Goal: Use online tool/utility: Utilize a website feature to perform a specific function

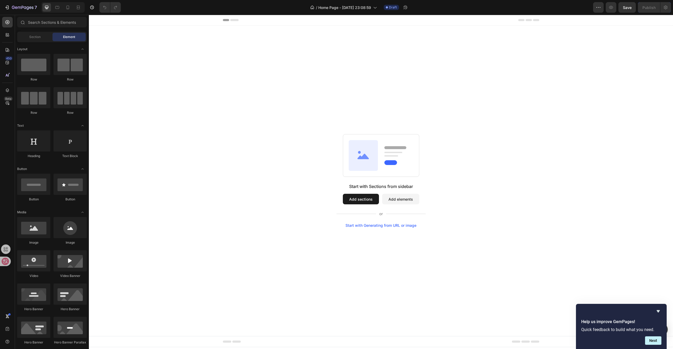
click at [361, 199] on button "Add sections" at bounding box center [361, 199] width 36 height 11
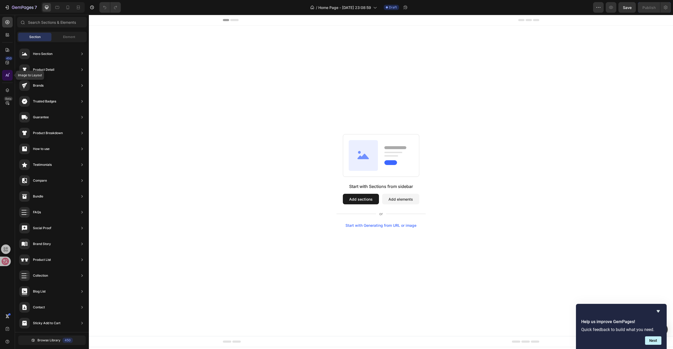
click at [8, 76] on icon at bounding box center [8, 75] width 1 height 3
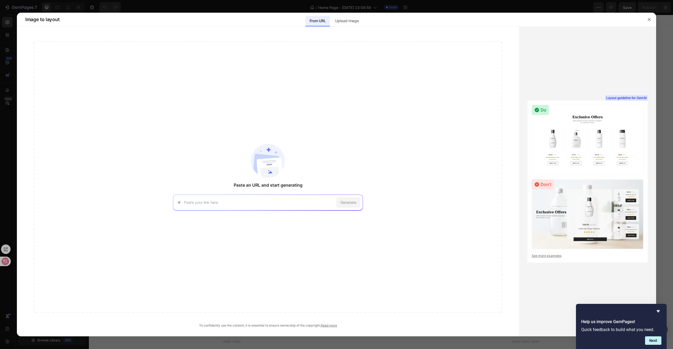
click at [246, 199] on input at bounding box center [259, 202] width 150 height 6
paste input "[URL][DOMAIN_NAME]"
type input "[URL][DOMAIN_NAME]"
click at [351, 199] on div "Generate" at bounding box center [348, 202] width 24 height 11
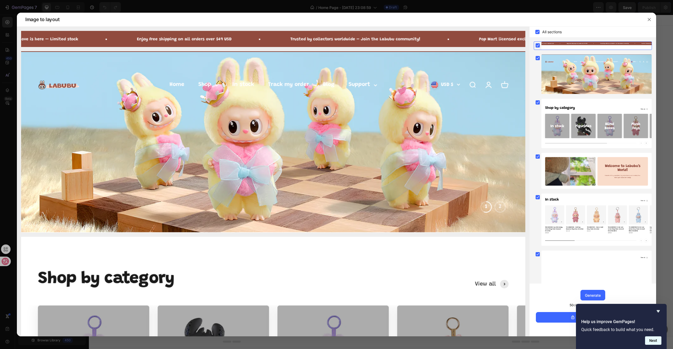
click at [649, 340] on button "Next" at bounding box center [653, 340] width 16 height 8
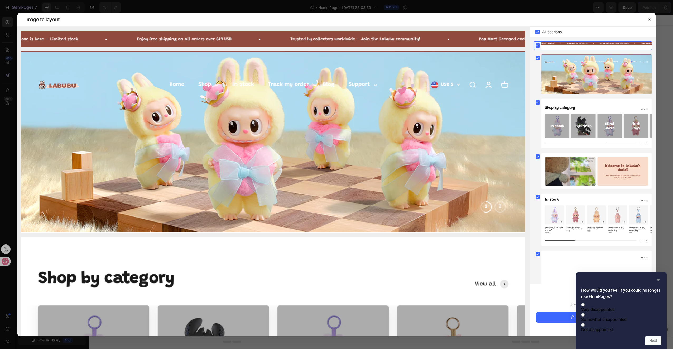
click at [660, 276] on icon "Hide survey" at bounding box center [658, 279] width 6 height 6
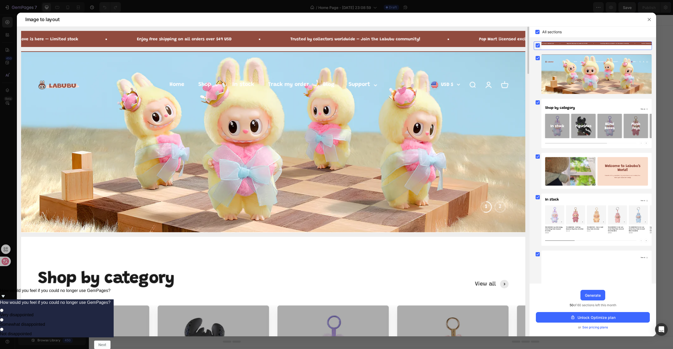
click at [191, 37] on img at bounding box center [273, 39] width 504 height 16
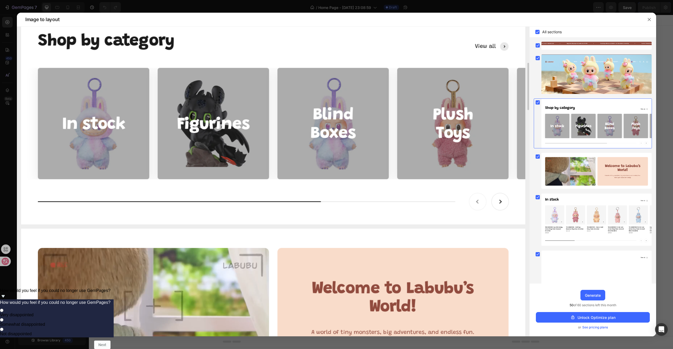
scroll to position [158, 0]
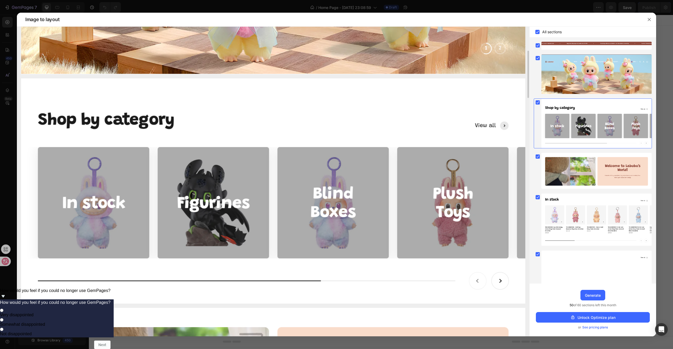
click at [191, 179] on img at bounding box center [273, 190] width 504 height 225
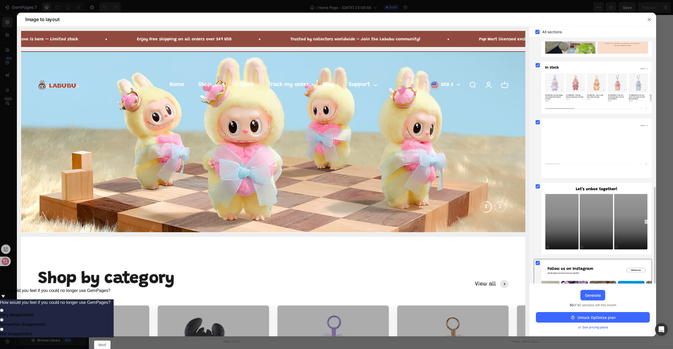
scroll to position [240, 0]
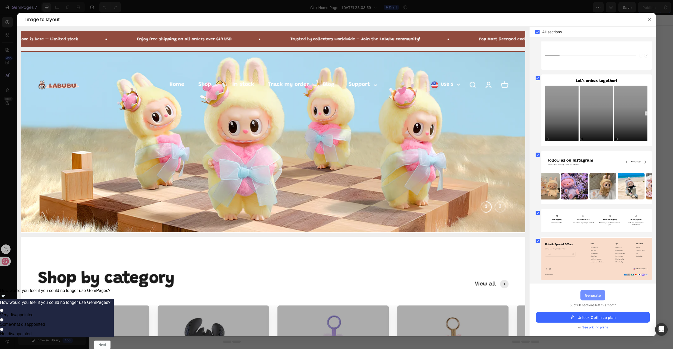
click at [592, 295] on div "Generate" at bounding box center [593, 295] width 16 height 6
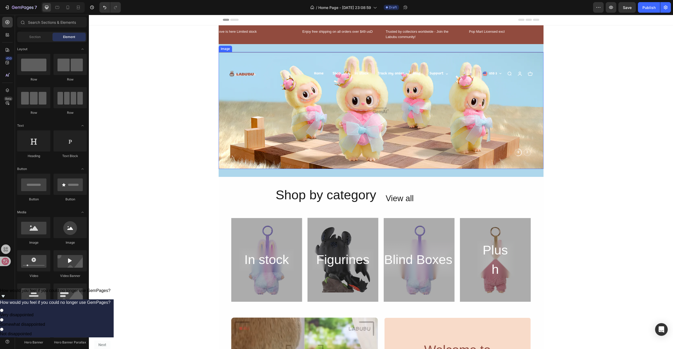
scroll to position [0, 0]
click at [337, 38] on div "Enjoy free shipping on all orders over $49 usD Text Block" at bounding box center [339, 34] width 75 height 11
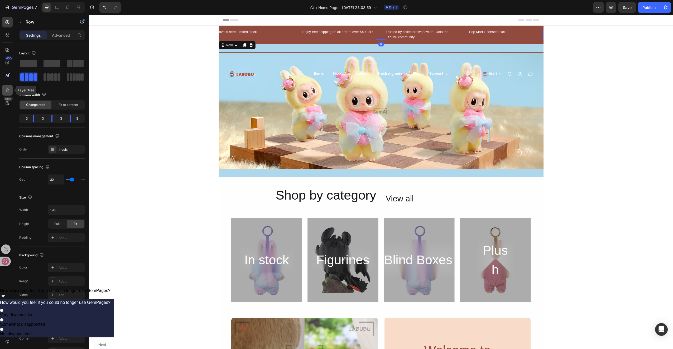
click at [7, 92] on icon at bounding box center [7, 90] width 3 height 4
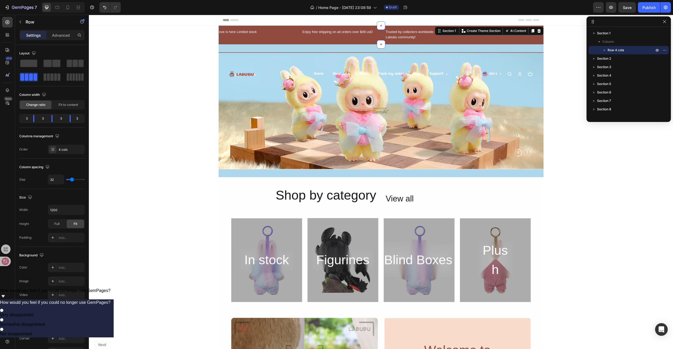
click at [367, 27] on div "ove is here Limited stock Text Block Enjoy free shipping on all orders over $49…" at bounding box center [381, 35] width 325 height 19
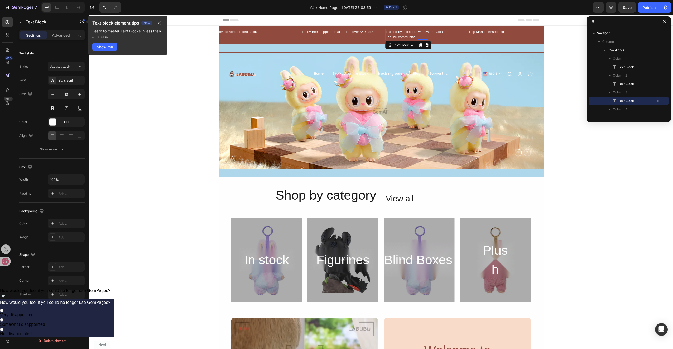
click at [442, 37] on div "Trusted by collectors worldwide - Join the Labubu community!" at bounding box center [422, 34] width 75 height 11
click at [367, 40] on div "ove is here Limited stock Text Block Enjoy free shipping on all orders over $49…" at bounding box center [381, 35] width 325 height 19
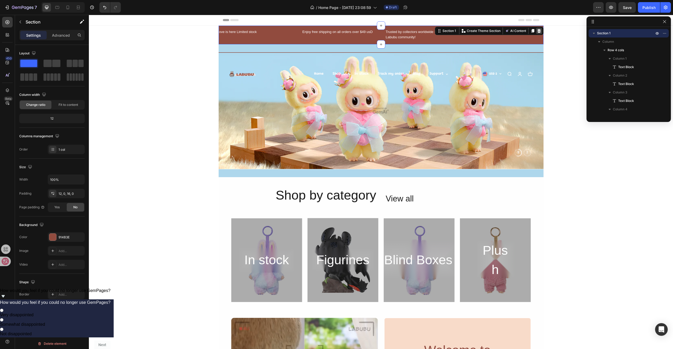
click at [539, 31] on icon at bounding box center [539, 31] width 4 height 4
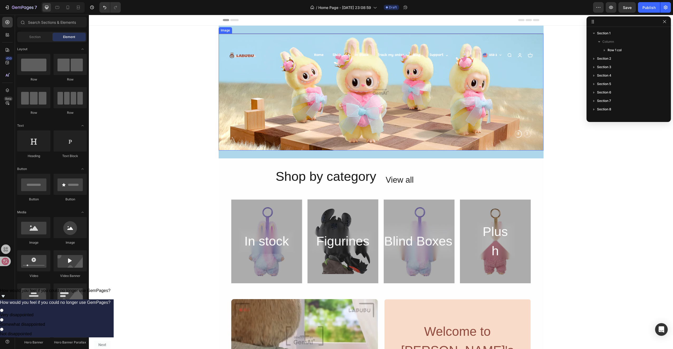
click at [390, 70] on img at bounding box center [381, 91] width 325 height 117
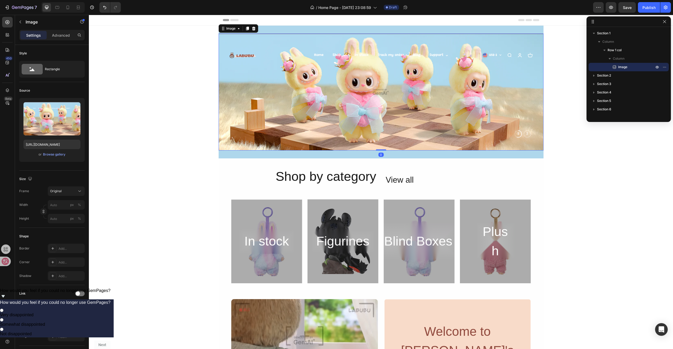
click at [378, 91] on img at bounding box center [381, 91] width 325 height 117
click at [381, 88] on img at bounding box center [381, 91] width 325 height 117
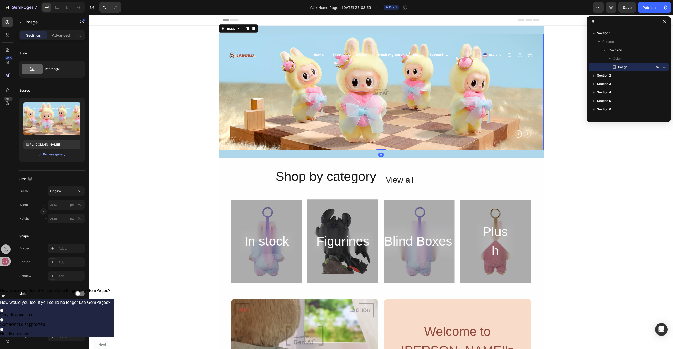
click at [248, 76] on img at bounding box center [381, 91] width 325 height 117
click at [61, 189] on span "Original" at bounding box center [56, 191] width 12 height 5
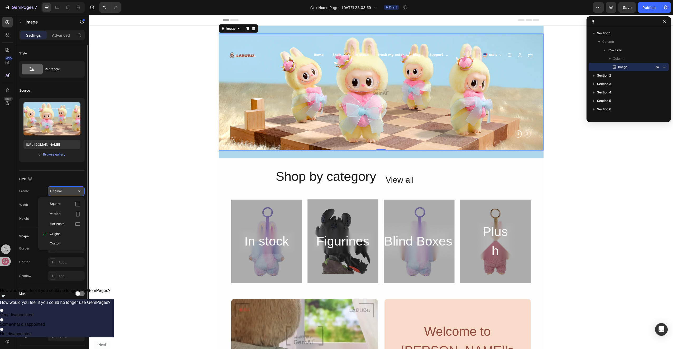
click at [67, 192] on div "Original" at bounding box center [63, 191] width 26 height 5
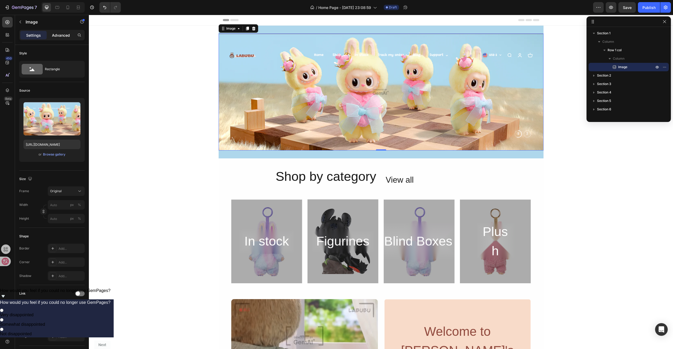
click at [60, 35] on p "Advanced" at bounding box center [61, 35] width 18 height 6
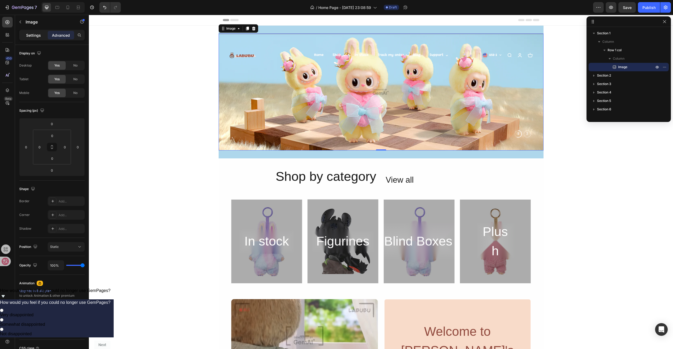
click at [37, 32] on p "Settings" at bounding box center [33, 35] width 15 height 6
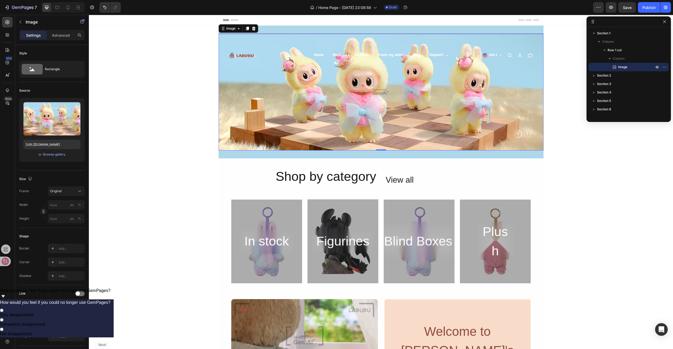
click at [232, 18] on div "Header" at bounding box center [381, 20] width 317 height 11
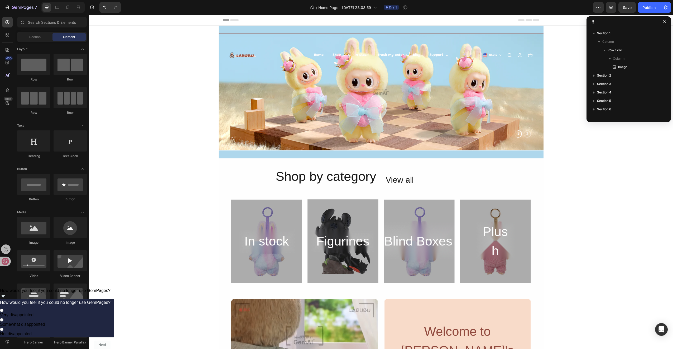
click at [232, 19] on icon at bounding box center [234, 20] width 8 height 2
click at [230, 20] on icon at bounding box center [234, 20] width 8 height 2
click at [323, 55] on img at bounding box center [381, 91] width 325 height 117
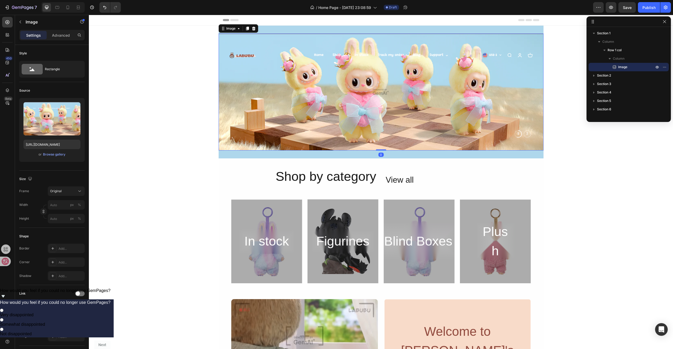
click at [319, 55] on img at bounding box center [381, 91] width 325 height 117
click at [329, 55] on img at bounding box center [381, 91] width 325 height 117
click at [335, 54] on img at bounding box center [381, 91] width 325 height 117
click at [377, 54] on img at bounding box center [381, 91] width 325 height 117
click at [386, 54] on img at bounding box center [381, 91] width 325 height 117
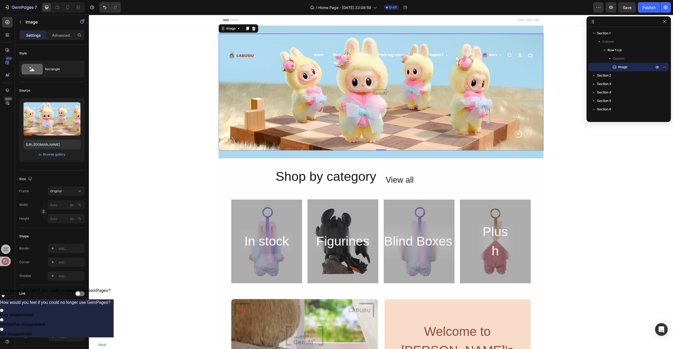
click at [244, 56] on img at bounding box center [381, 91] width 325 height 117
click at [65, 35] on p "Advanced" at bounding box center [61, 35] width 18 height 6
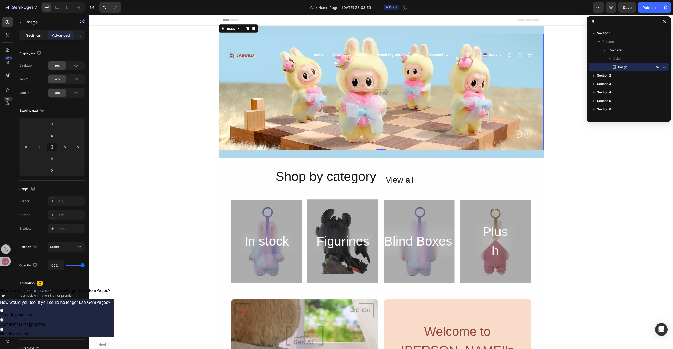
click at [37, 34] on p "Settings" at bounding box center [33, 35] width 15 height 6
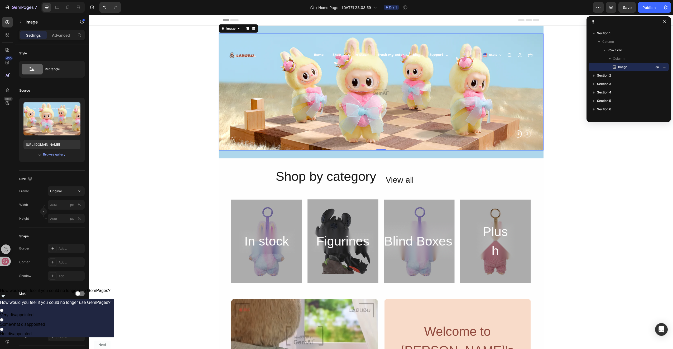
click at [329, 52] on img at bounding box center [381, 91] width 325 height 117
